Goal: Find specific page/section: Find specific page/section

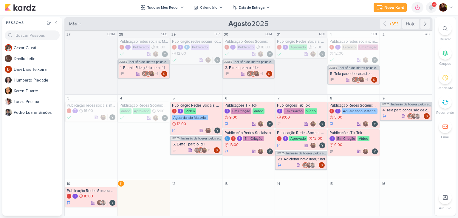
click at [432, 10] on icon at bounding box center [431, 7] width 7 height 7
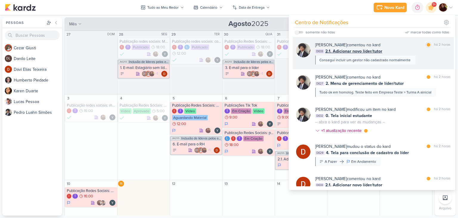
click at [410, 46] on div "[PERSON_NAME] comentou no kard marcar como lida há 2 horas" at bounding box center [382, 45] width 135 height 6
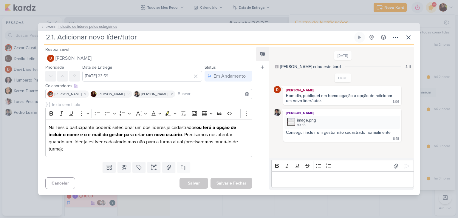
click at [75, 24] on span "Inclusão de líderes pelos estagiários" at bounding box center [88, 27] width 60 height 6
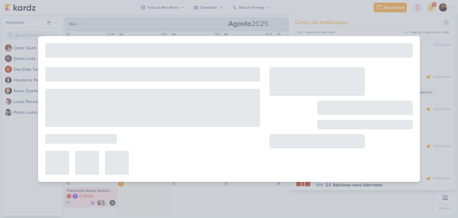
type input "Inclusão de líderes pelos estagiários"
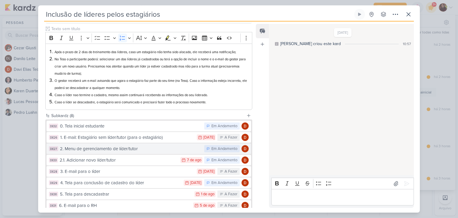
scroll to position [90, 0]
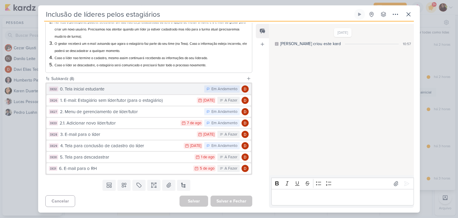
click at [174, 88] on div "0. Tela inicial estudante" at bounding box center [130, 89] width 141 height 7
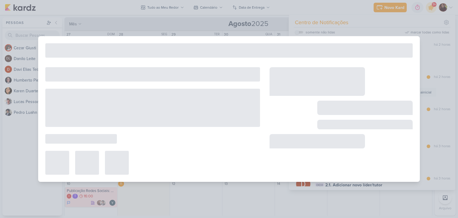
type input "0. Tela inicial estudante"
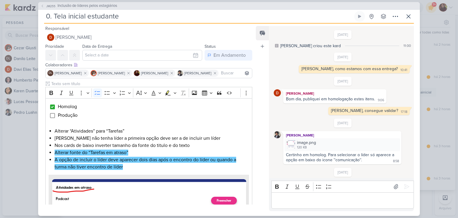
scroll to position [158, 0]
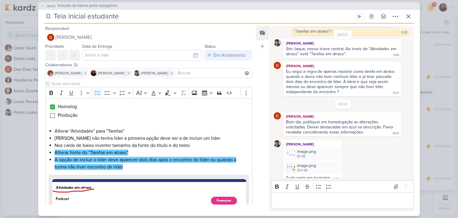
click at [337, 120] on div "Bom dia, publiquei em homologação as alterações solicitadas. Deixei destacadas …" at bounding box center [340, 126] width 109 height 15
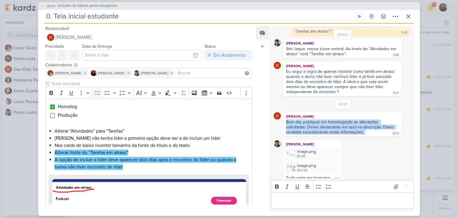
click at [337, 120] on div "Bom dia, publiquei em homologação as alterações solicitadas. Deixei destacadas …" at bounding box center [340, 126] width 109 height 15
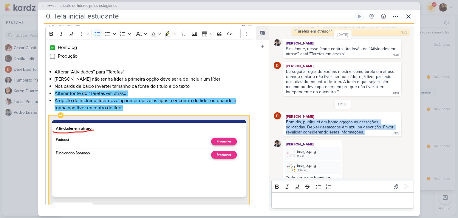
scroll to position [59, 0]
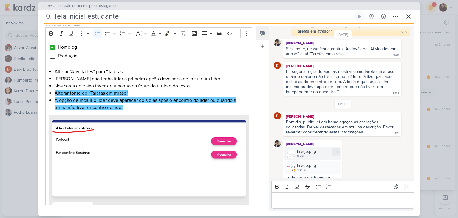
click at [310, 148] on div "image.png" at bounding box center [306, 151] width 19 height 6
click at [316, 162] on div "image.png 304 KB" at bounding box center [312, 167] width 56 height 13
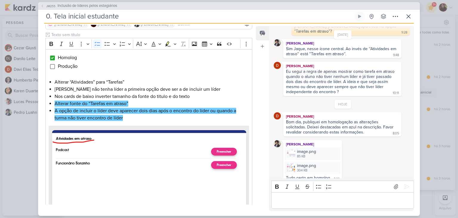
scroll to position [0, 0]
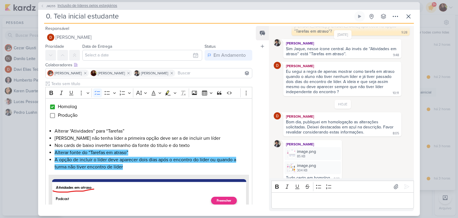
click at [80, 6] on span "Inclusão de líderes pelos estagiários" at bounding box center [88, 6] width 60 height 6
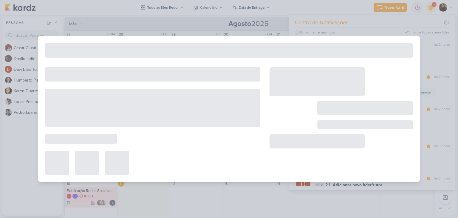
type input "Inclusão de líderes pelos estagiários"
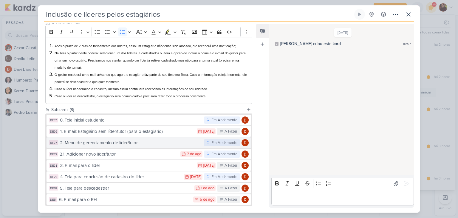
scroll to position [59, 0]
click at [116, 140] on div "2. Menu de gerenciamento de líder/tutor" at bounding box center [130, 142] width 141 height 7
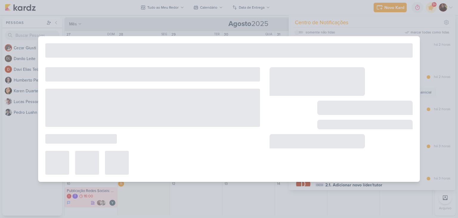
type input "2. Menu de gerenciamento de líder/tutor"
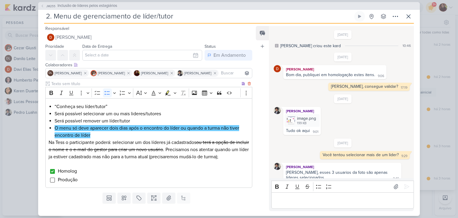
scroll to position [82, 0]
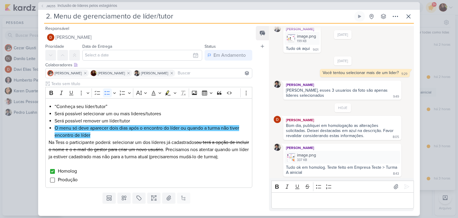
click at [316, 130] on div "Bom dia, publiquei em homologação as alterações solicitadas. Deixei destacadas …" at bounding box center [340, 130] width 109 height 15
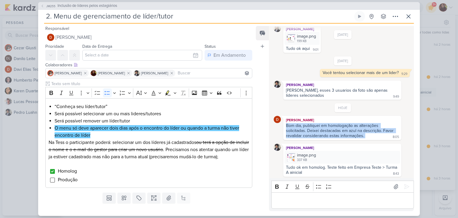
click at [316, 130] on div "Bom dia, publiquei em homologação as alterações solicitadas. Deixei destacadas …" at bounding box center [340, 130] width 109 height 15
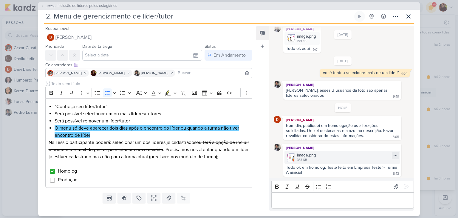
click at [298, 152] on div "image.png" at bounding box center [306, 155] width 19 height 6
click at [97, 5] on span "Inclusão de líderes pelos estagiários" at bounding box center [88, 6] width 60 height 6
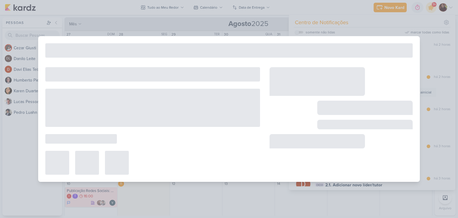
type input "Inclusão de líderes pelos estagiários"
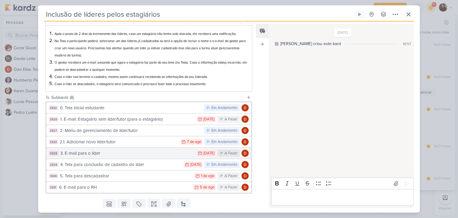
scroll to position [90, 0]
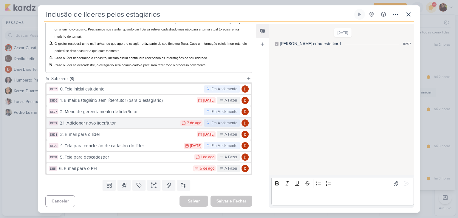
click at [100, 123] on div "2.1. Adicionar novo líder/tutor" at bounding box center [119, 123] width 118 height 7
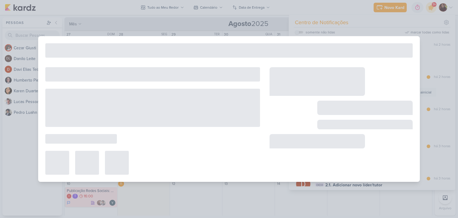
type input "2.1. Adicionar novo líder/tutor"
type input "[DATE] 23:59"
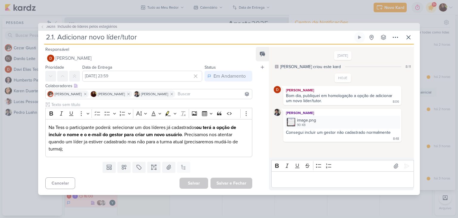
click at [325, 96] on div "Bom dia, publiquei em homologação a opção de adicionar um novo líder/tutor." at bounding box center [340, 98] width 108 height 10
click at [325, 97] on div "Bom dia, publiquei em homologação a opção de adicionar um novo líder/tutor." at bounding box center [340, 98] width 108 height 10
drag, startPoint x: 325, startPoint y: 97, endPoint x: 318, endPoint y: 102, distance: 8.9
click at [325, 98] on div "Bom dia, publiquei em homologação a opção de adicionar um novo líder/tutor." at bounding box center [340, 98] width 108 height 10
click at [293, 121] on img at bounding box center [291, 122] width 8 height 8
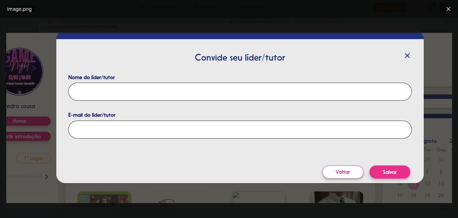
click at [434, 43] on img at bounding box center [229, 118] width 446 height 170
click at [448, 7] on icon at bounding box center [448, 8] width 7 height 7
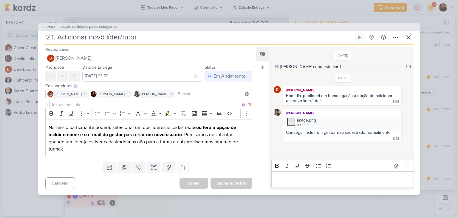
click at [85, 128] on p "Na Tess o participante poderá: selecionar um dos líderes já cadastrados ou terá…" at bounding box center [149, 138] width 200 height 29
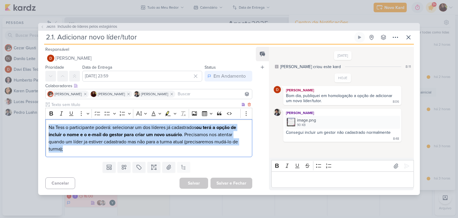
click at [85, 128] on p "Na Tess o participante poderá: selecionar um dos líderes já cadastrados ou terá…" at bounding box center [149, 138] width 200 height 29
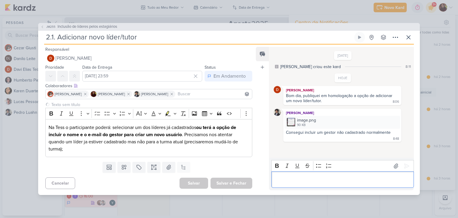
click at [326, 181] on p "Editor editing area: main" at bounding box center [342, 179] width 136 height 7
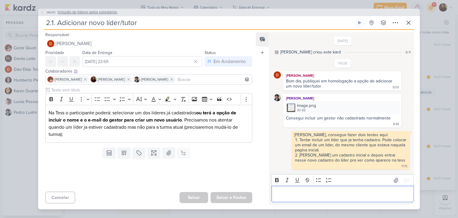
drag, startPoint x: 88, startPoint y: 13, endPoint x: 89, endPoint y: 10, distance: 3.0
click at [89, 11] on span "Inclusão de líderes pelos estagiários" at bounding box center [88, 13] width 60 height 6
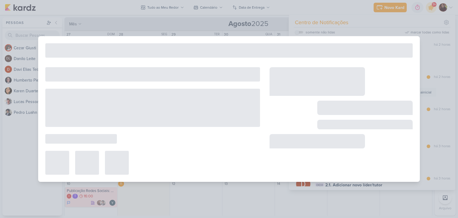
type input "Inclusão de líderes pelos estagiários"
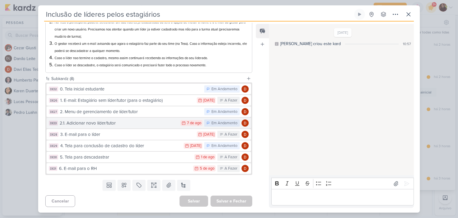
click at [130, 121] on div "2.1. Adicionar novo líder/tutor" at bounding box center [119, 123] width 118 height 7
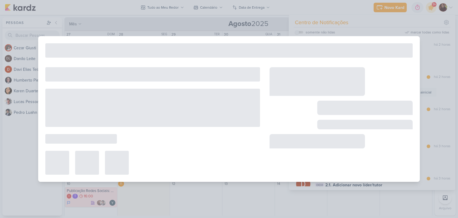
type input "2.1. Adicionar novo líder/tutor"
type input "[DATE] 23:59"
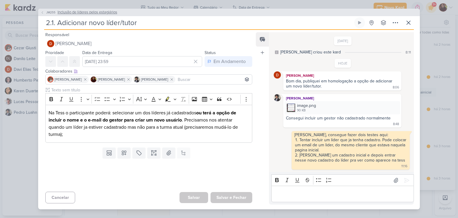
click at [84, 10] on span "Inclusão de líderes pelos estagiários" at bounding box center [88, 13] width 60 height 6
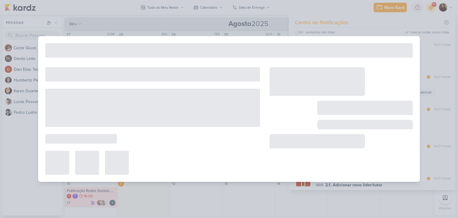
type input "Inclusão de líderes pelos estagiários"
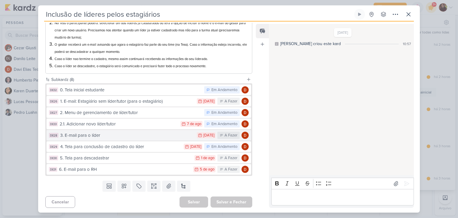
scroll to position [89, 0]
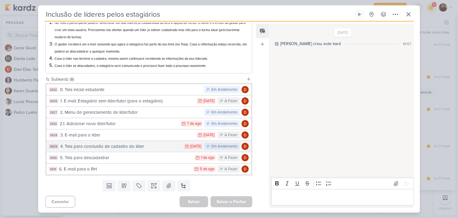
click at [127, 145] on div "4. Tela para conclusão de cadastro do líder" at bounding box center [120, 146] width 120 height 7
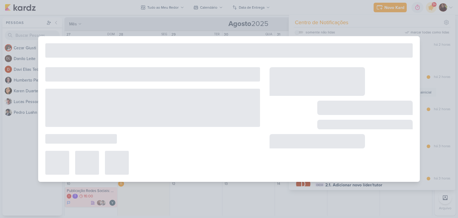
type input "4. Tela para conclusão de cadastro do líder"
type input "[DATE] 23:59"
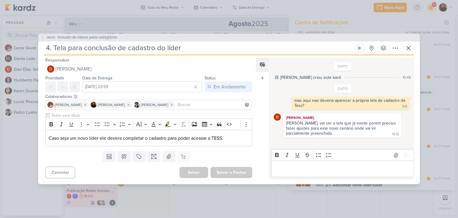
click at [296, 123] on div "[PERSON_NAME], vai ser a tela que já existe porem preciso fazer ajustes para es…" at bounding box center [341, 127] width 111 height 15
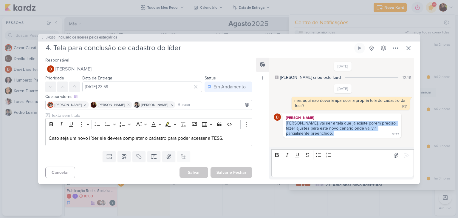
click at [296, 123] on div "[PERSON_NAME], vai ser a tela que já existe porem preciso fazer ajustes para es…" at bounding box center [341, 127] width 111 height 15
click at [295, 128] on div "[PERSON_NAME], vai ser a tela que já existe porem preciso fazer ajustes para es…" at bounding box center [341, 127] width 111 height 15
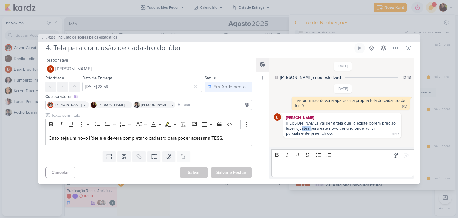
click at [295, 128] on div "[PERSON_NAME], vai ser a tela que já existe porem preciso fazer ajustes para es…" at bounding box center [341, 127] width 111 height 15
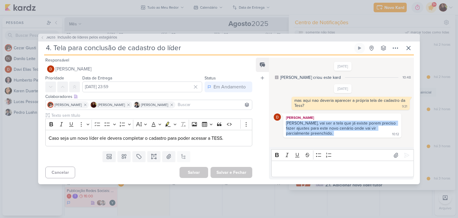
click at [295, 128] on div "[PERSON_NAME], vai ser a tela que já existe porem preciso fazer ajustes para es…" at bounding box center [341, 127] width 111 height 15
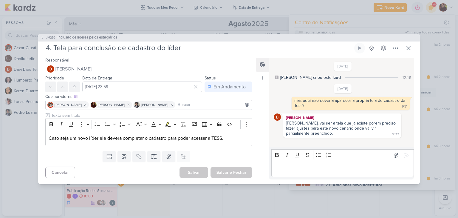
click at [297, 165] on p "Editor editing area: main" at bounding box center [342, 168] width 136 height 7
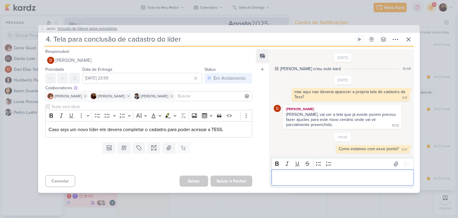
click at [82, 29] on span "Inclusão de líderes pelos estagiários" at bounding box center [88, 29] width 60 height 6
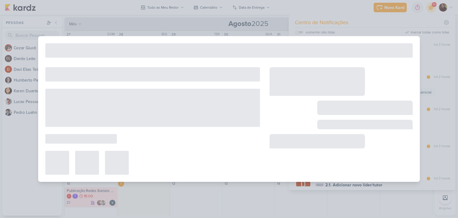
type input "Inclusão de líderes pelos estagiários"
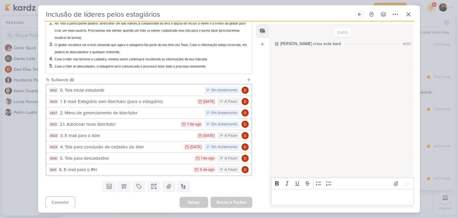
scroll to position [90, 0]
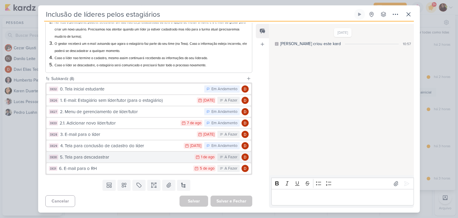
click at [92, 155] on div "5. Tela para descadastrar" at bounding box center [126, 157] width 132 height 7
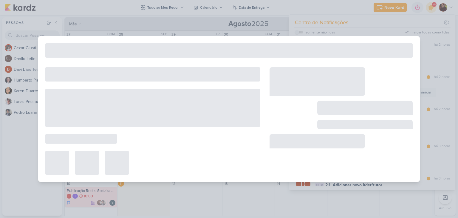
type input "5. Tela para descadastrar"
type input "[DATE] 23:59"
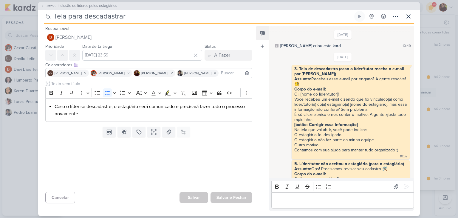
scroll to position [294, 0]
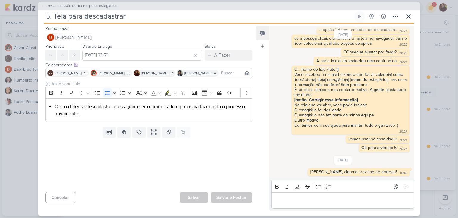
click at [89, 9] on div "JM255 Inclusão de líderes pelos estagiários" at bounding box center [229, 6] width 382 height 8
click at [87, 5] on span "Inclusão de líderes pelos estagiários" at bounding box center [88, 6] width 60 height 6
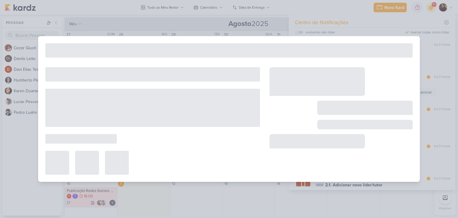
type input "Inclusão de líderes pelos estagiários"
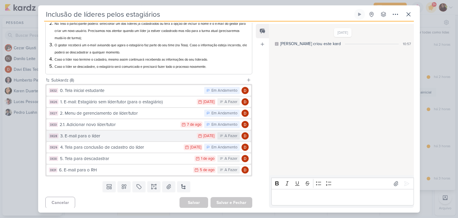
scroll to position [90, 0]
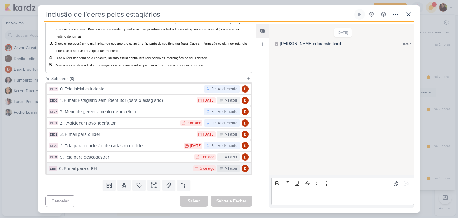
click at [88, 167] on div "6. E-mail para o RH" at bounding box center [124, 168] width 131 height 7
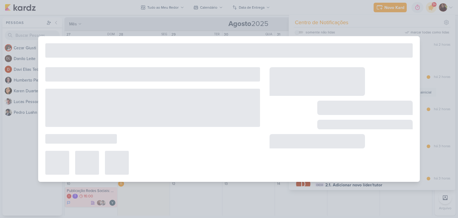
type input "6. E-mail para o RH"
type input "[DATE] 23:59"
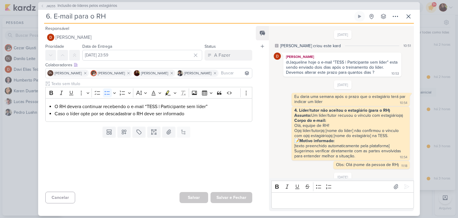
scroll to position [59, 0]
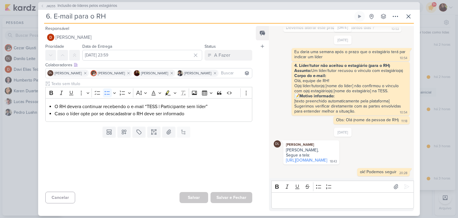
click at [414, 12] on div "JM255 Inclusão de líderes pelos estagiários 6. E-mail para o RH Criado por [PER…" at bounding box center [229, 109] width 382 height 214
click at [410, 16] on icon at bounding box center [408, 16] width 7 height 7
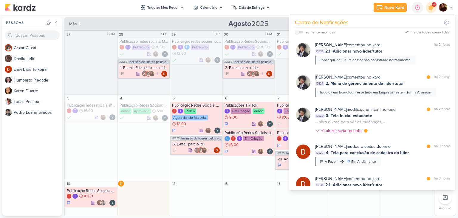
drag, startPoint x: 431, startPoint y: 5, endPoint x: 426, endPoint y: 11, distance: 7.3
click at [429, 7] on icon at bounding box center [431, 7] width 7 height 7
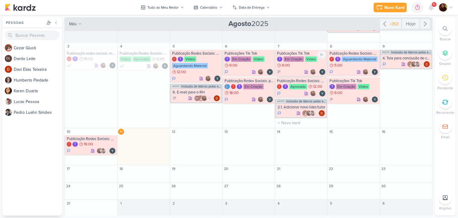
scroll to position [54, 0]
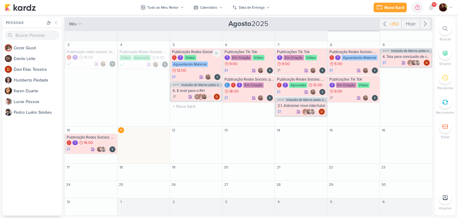
click at [188, 63] on div "Aguardando Material" at bounding box center [190, 63] width 36 height 5
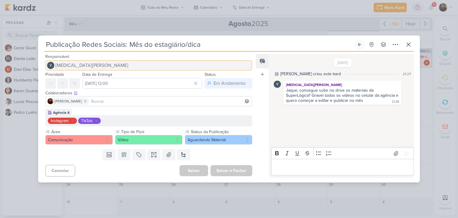
click at [219, 62] on button "[MEDICAL_DATA][PERSON_NAME]" at bounding box center [148, 65] width 207 height 11
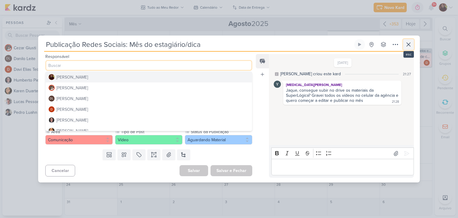
click at [410, 45] on icon at bounding box center [408, 44] width 7 height 7
